Goal: Find specific page/section: Find specific page/section

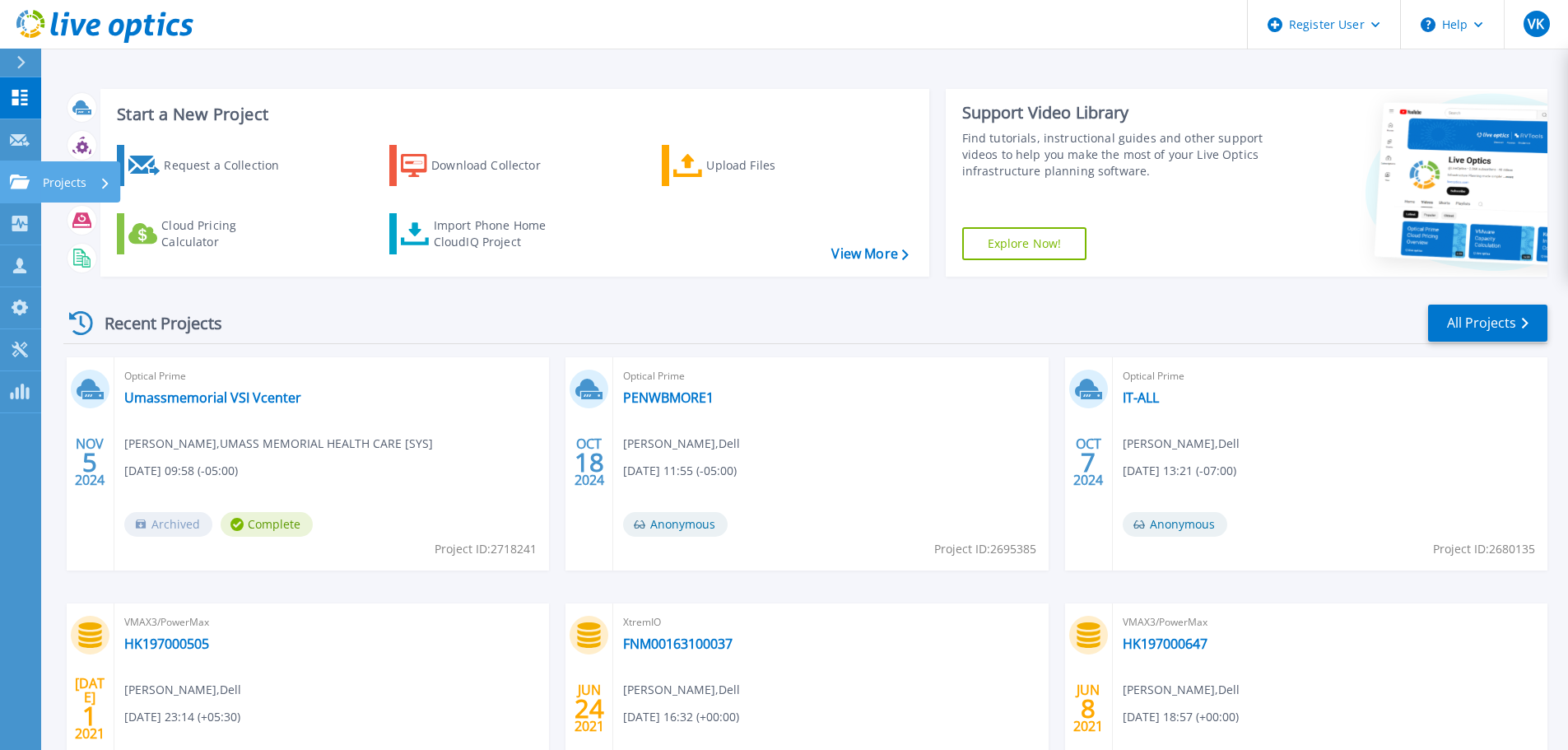
click at [104, 180] on icon at bounding box center [106, 183] width 7 height 10
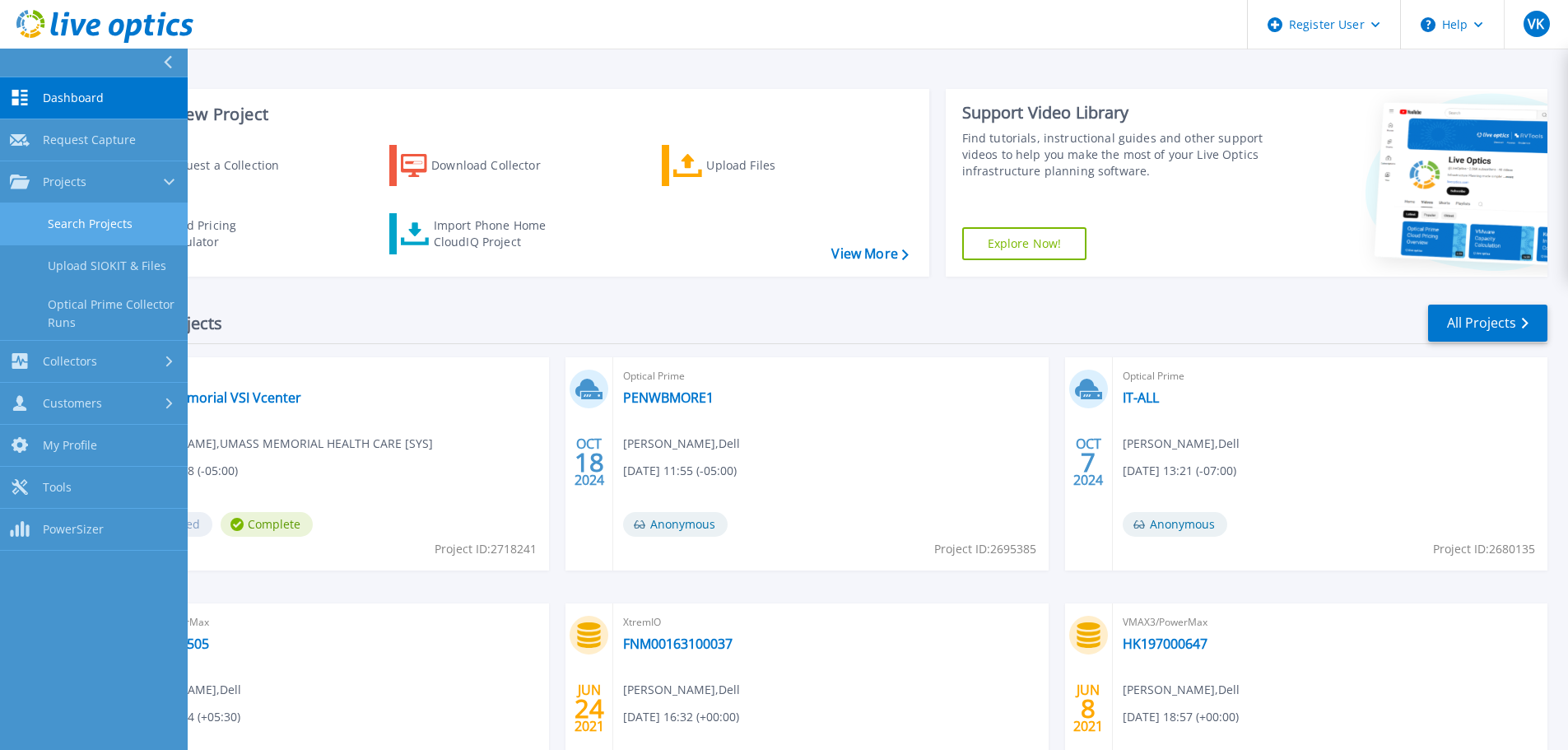
click at [102, 232] on link "Search Projects" at bounding box center [94, 224] width 187 height 42
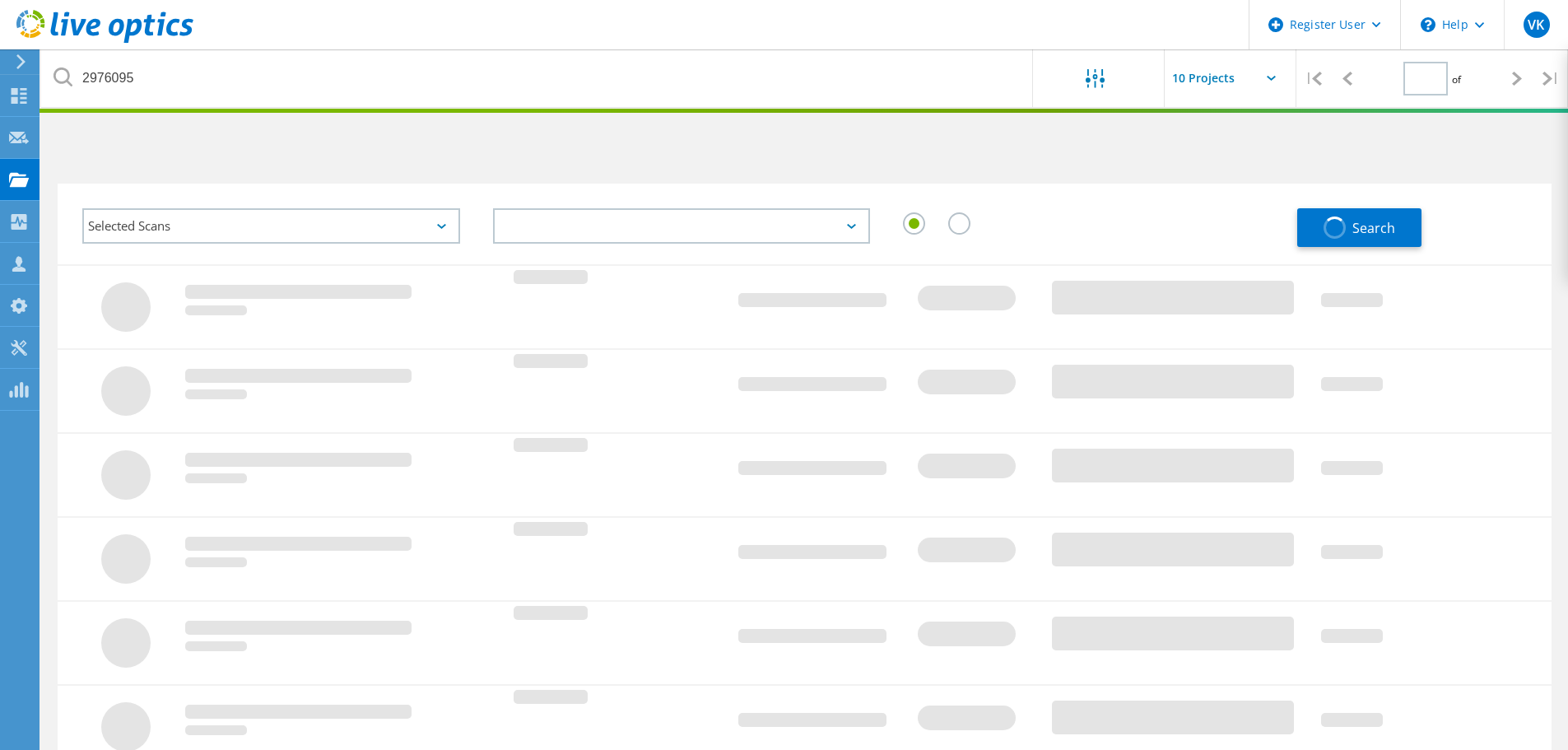
type input "1"
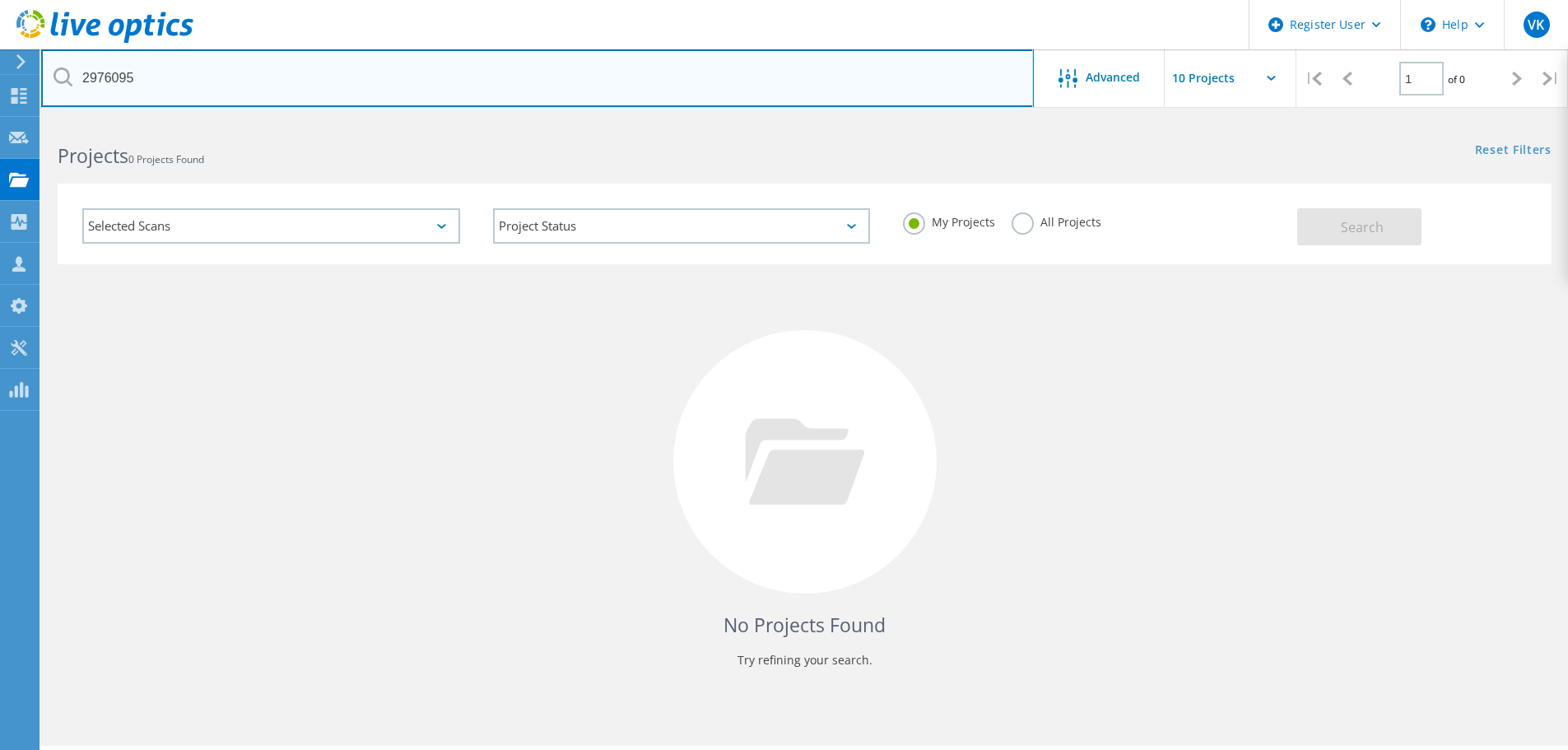
click at [200, 85] on input "2976095" at bounding box center [537, 78] width 993 height 57
paste input "3012220"
type input "3012220"
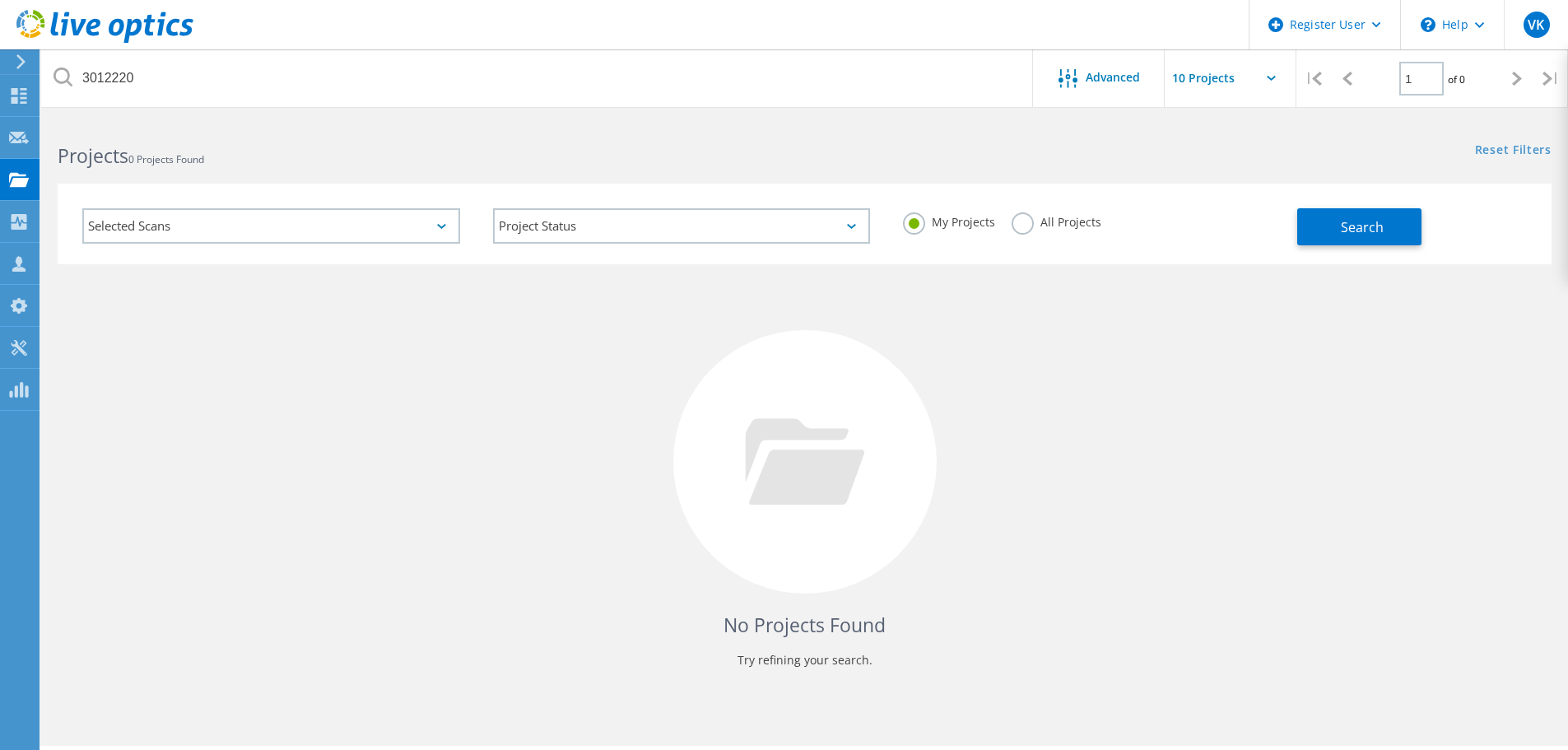
click at [1016, 224] on label "All Projects" at bounding box center [1056, 220] width 89 height 16
click at [0, 0] on input "All Projects" at bounding box center [0, 0] width 0 height 0
click at [1375, 218] on span "Search" at bounding box center [1361, 227] width 43 height 18
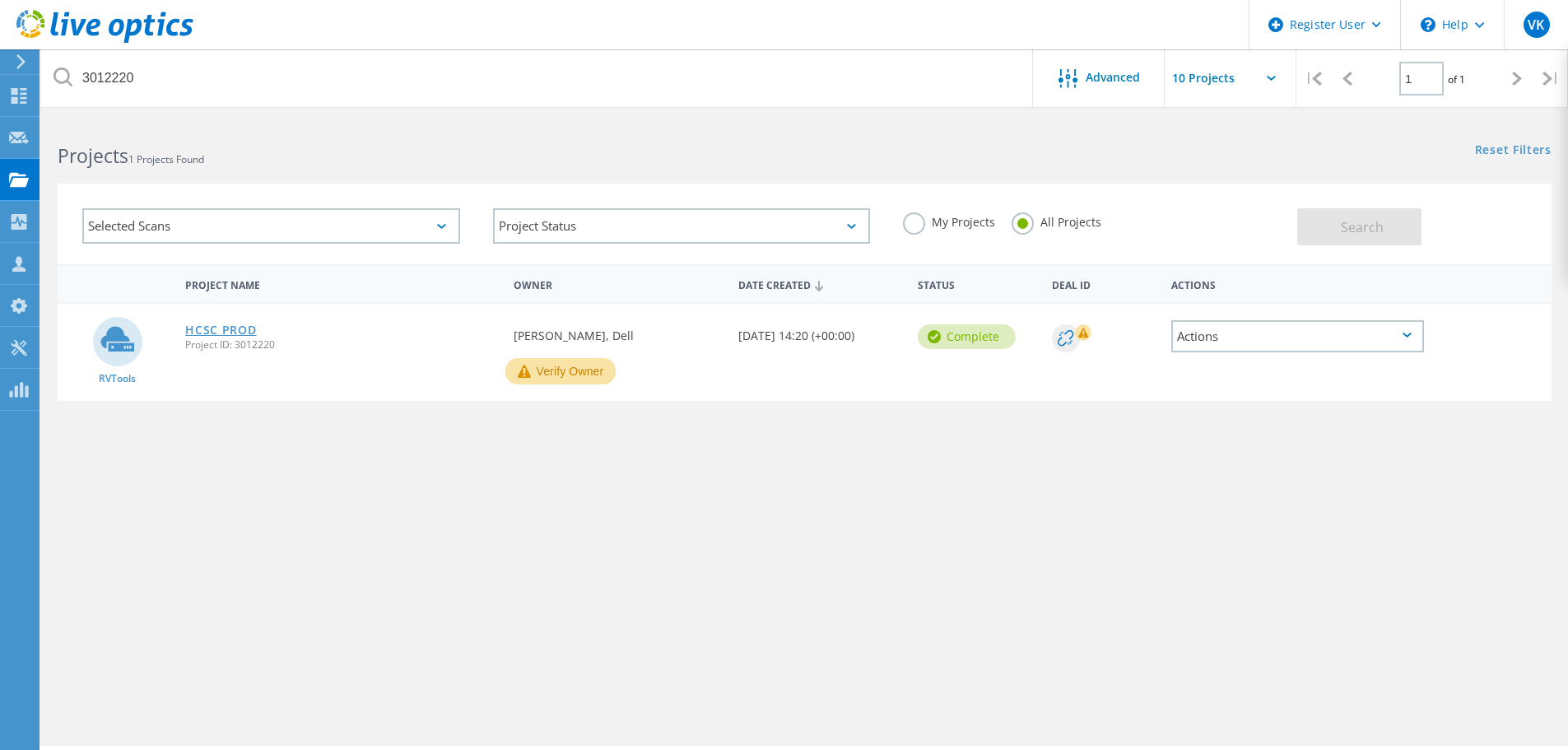
click at [219, 326] on link "HCSC PROD" at bounding box center [220, 330] width 71 height 11
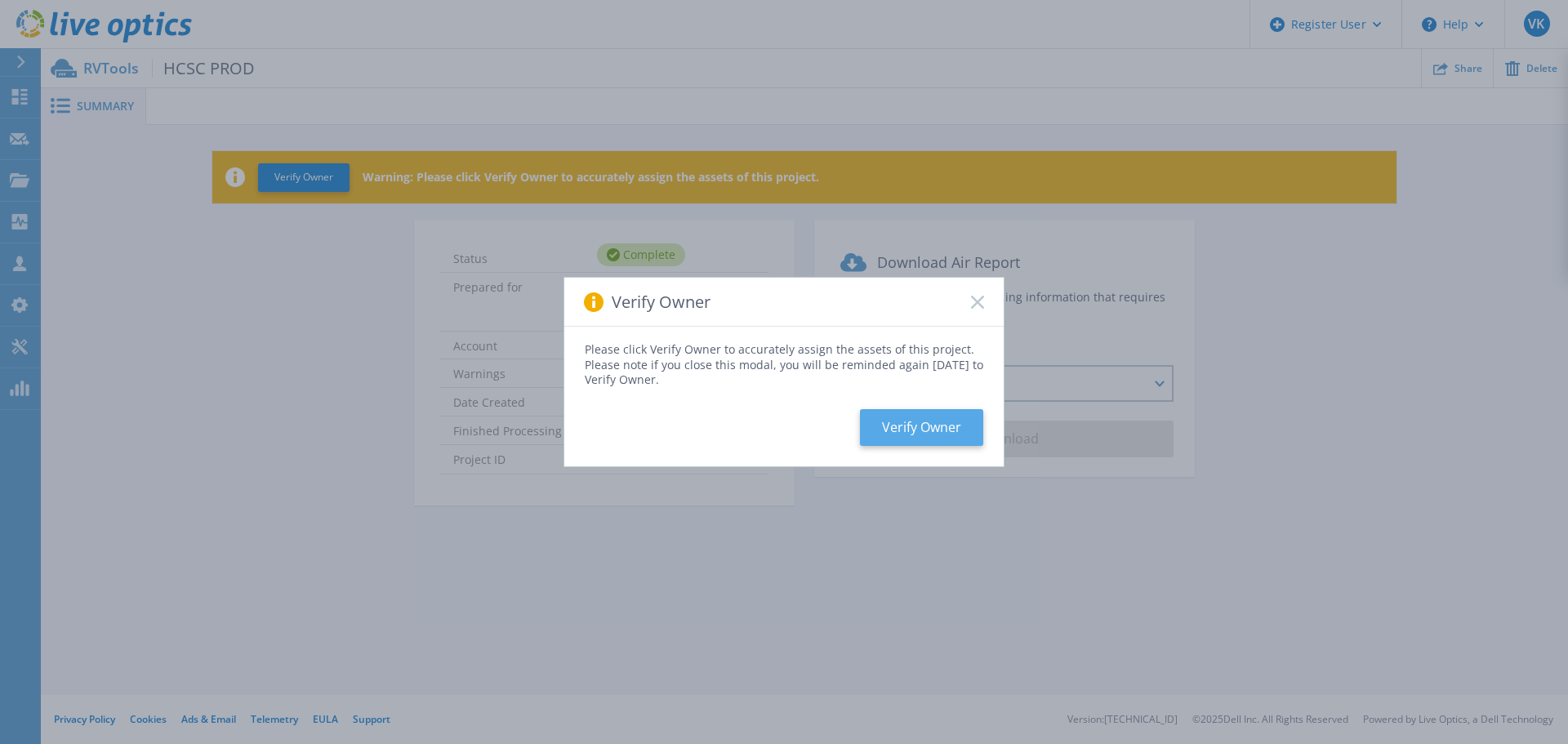
click at [921, 425] on button "Verify Owner" at bounding box center [921, 427] width 123 height 37
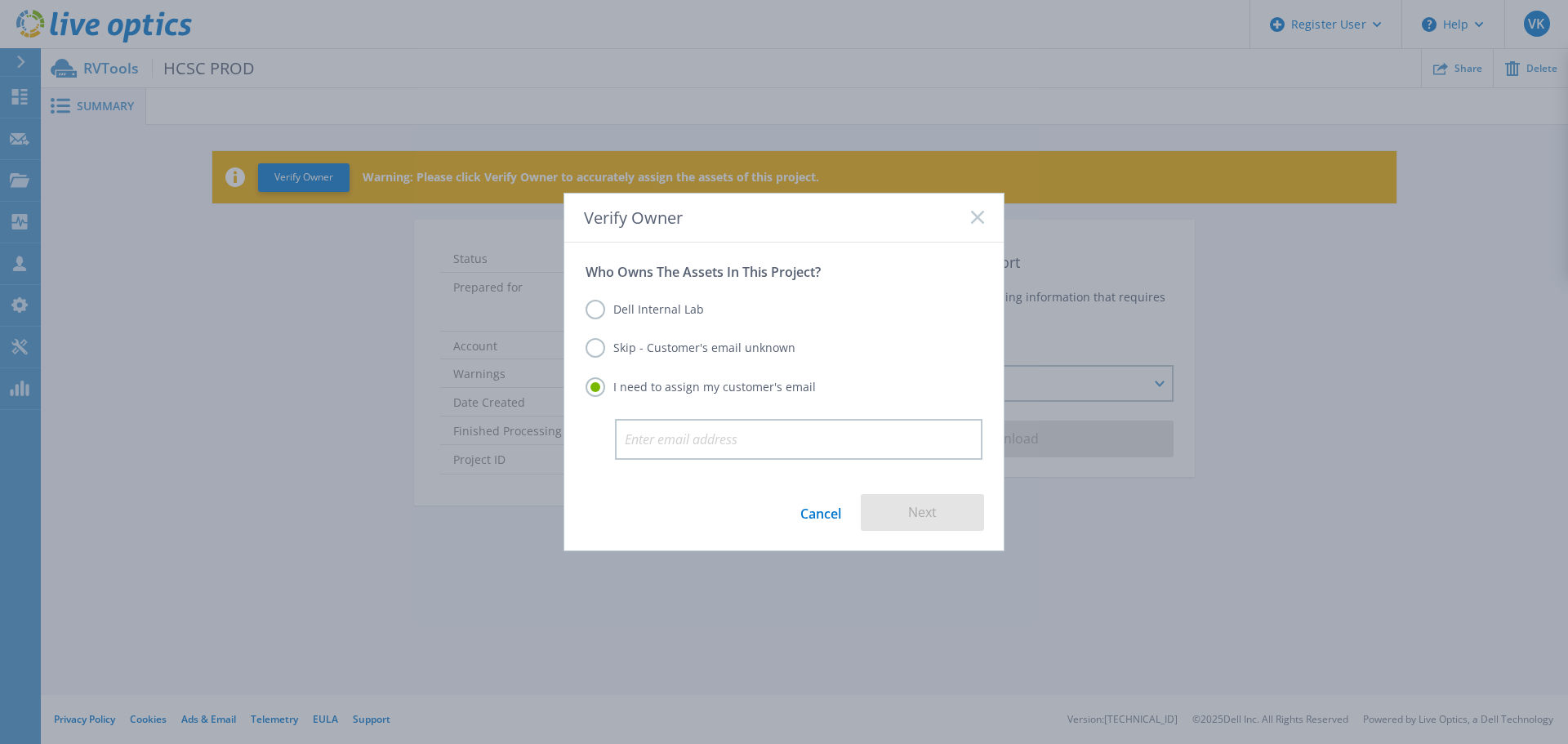
click at [976, 218] on rect at bounding box center [977, 218] width 14 height 14
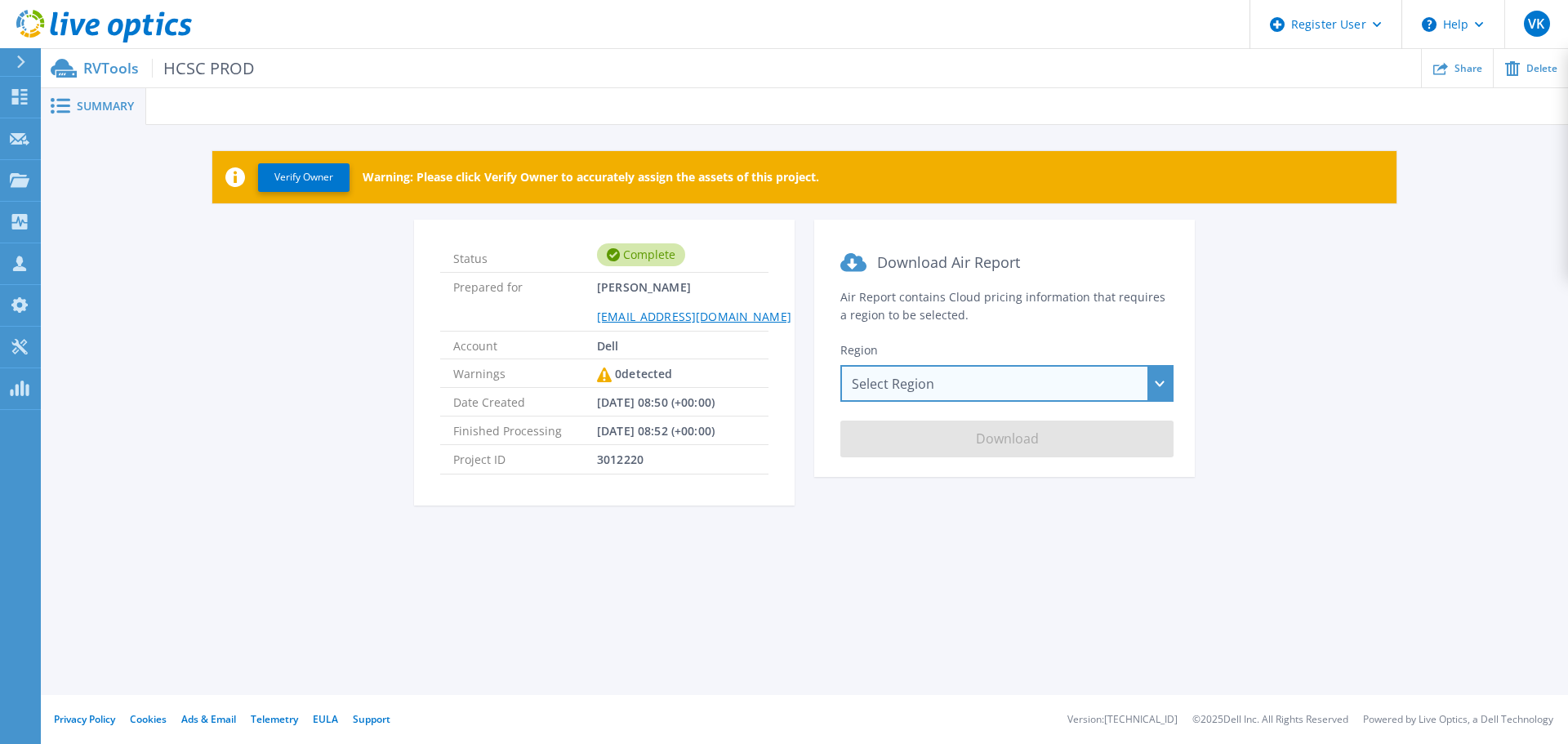
click at [1025, 375] on div "Select Region [GEOGRAPHIC_DATA] ([GEOGRAPHIC_DATA]) [GEOGRAPHIC_DATA] ([GEOGRAP…" at bounding box center [1007, 383] width 333 height 37
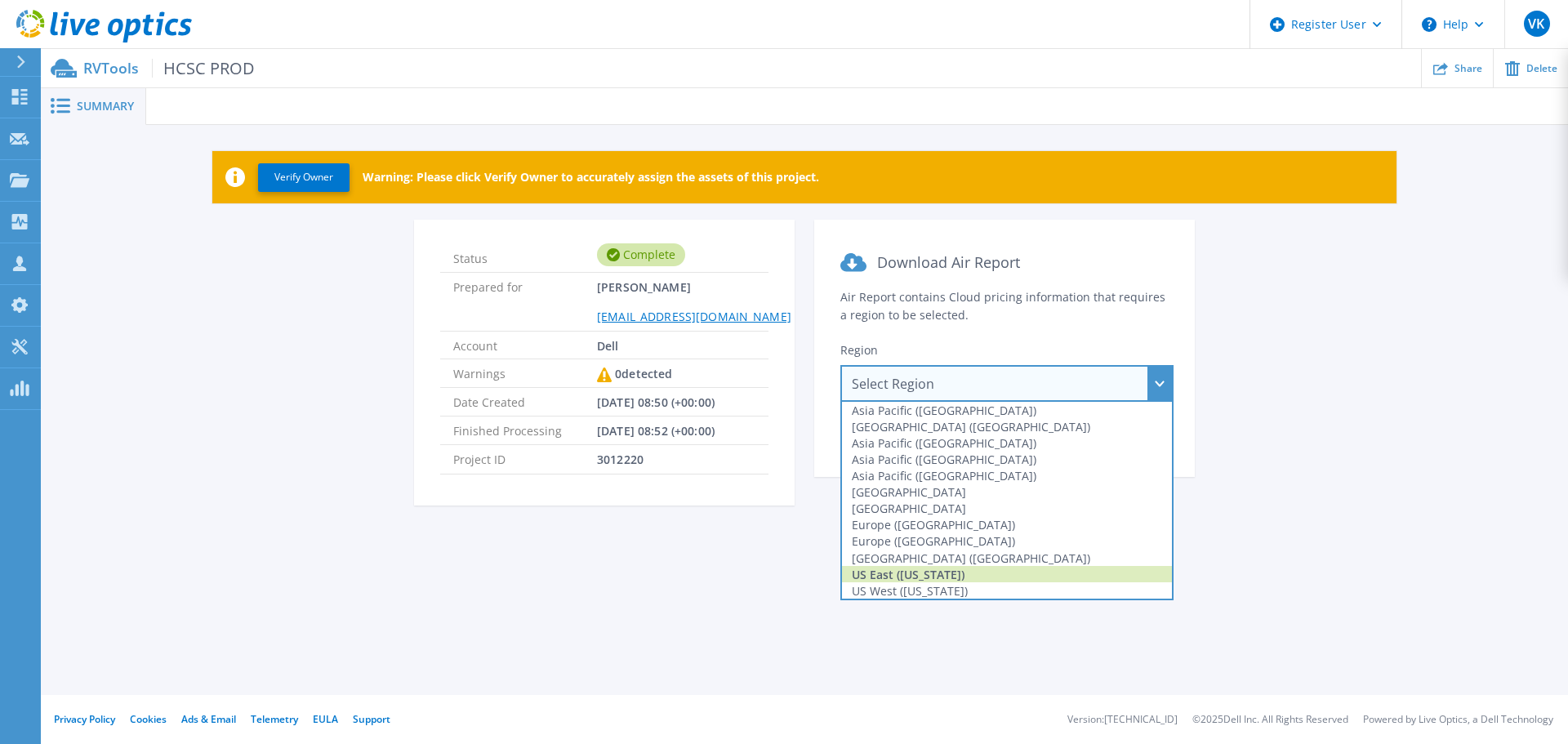
click at [951, 568] on div "US East ([US_STATE])" at bounding box center [1007, 574] width 330 height 16
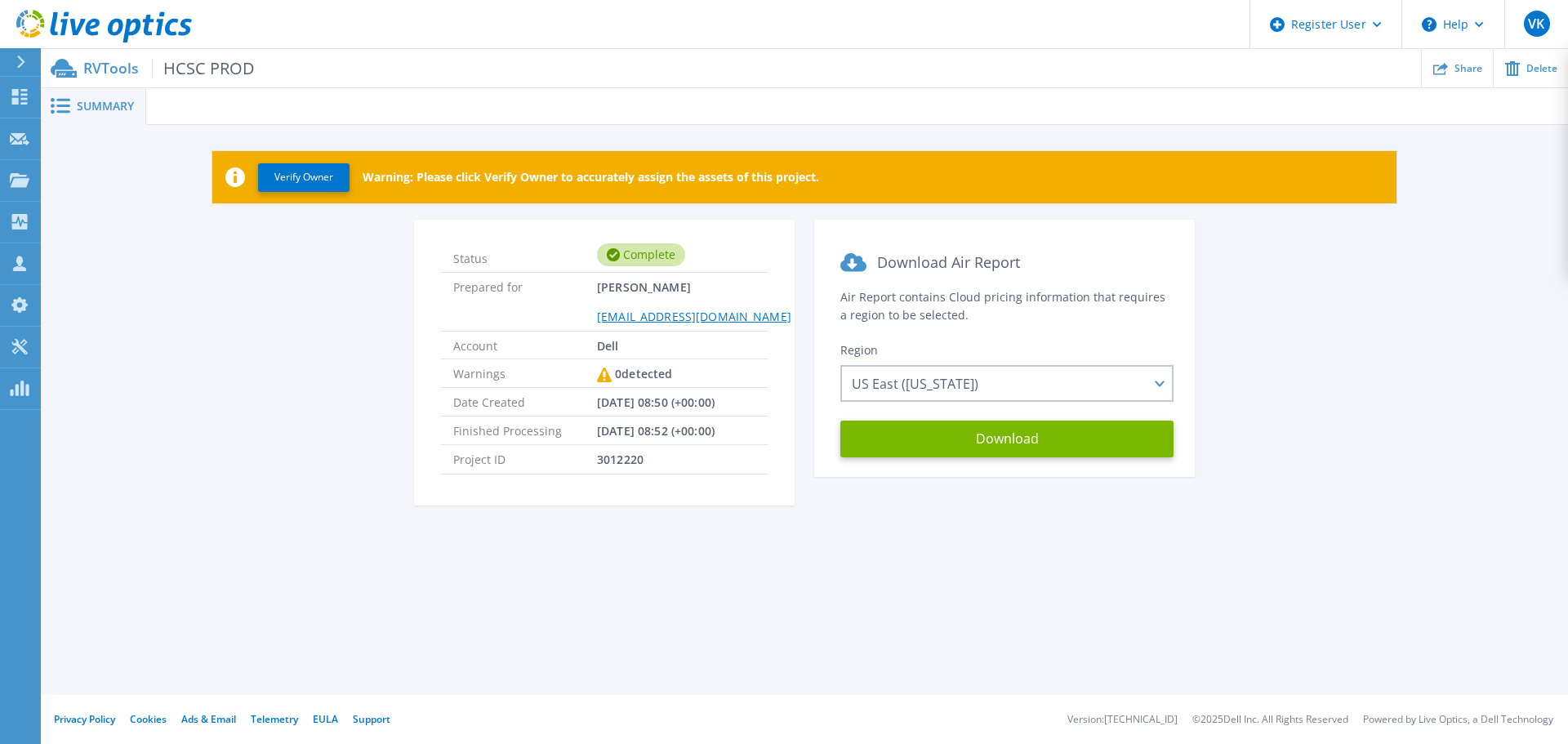
click at [1257, 436] on div "Status Complete Prepared for [PERSON_NAME] [EMAIL_ADDRESS][DOMAIN_NAME] Account…" at bounding box center [804, 372] width 1478 height 306
